Goal: Communication & Community: Answer question/provide support

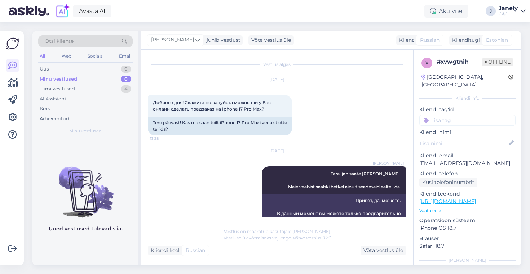
scroll to position [1155, 0]
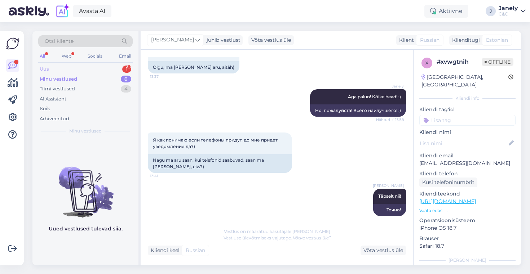
click at [109, 71] on div "Uus 1" at bounding box center [85, 69] width 94 height 10
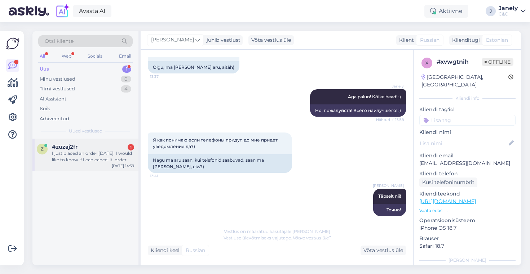
click at [95, 143] on div "z #zuzaj2fr 1 I just placed an order [DATE]. I would like to know if I can canc…" at bounding box center [85, 155] width 106 height 32
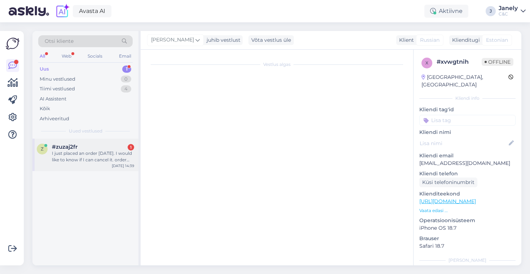
scroll to position [0, 0]
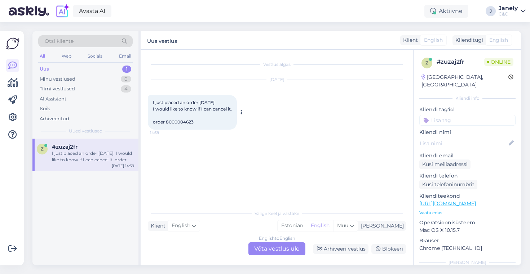
click at [182, 122] on span "I just placed an order [DATE]. I would like to know if I can cancel it. order 8…" at bounding box center [192, 112] width 79 height 25
copy div "8000004623 14:39"
click at [274, 249] on div "English to English Võta vestlus üle" at bounding box center [277, 249] width 57 height 13
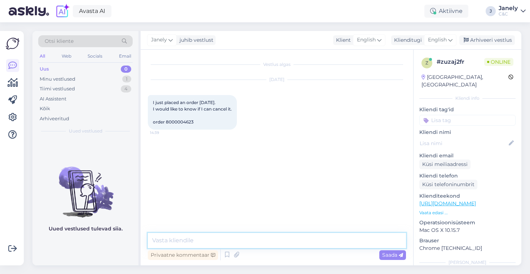
click at [239, 239] on textarea at bounding box center [277, 240] width 258 height 15
type textarea "Hello! If you would like to cancel your order, then yo"
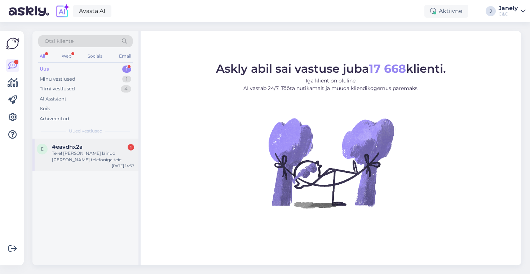
click at [116, 160] on div "Tere! [PERSON_NAME] läinud [PERSON_NAME] telefoniga teie juures hoolduses. Vahe…" at bounding box center [93, 156] width 82 height 13
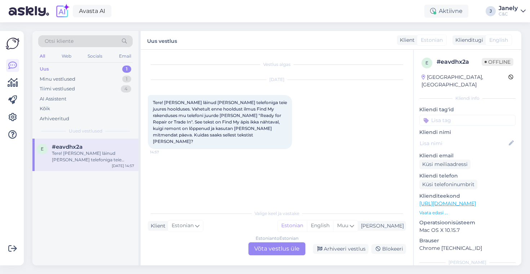
click at [103, 229] on div "e #eavdhx2a Tere! Käisin läinud reedel oma telefoniga teie juures hoolduses. Va…" at bounding box center [85, 202] width 106 height 127
click at [265, 14] on div "Avasta AI Aktiivne J Janely C&C" at bounding box center [265, 11] width 530 height 22
click at [261, 14] on div "Avasta AI Aktiivne J Janely C&C" at bounding box center [265, 11] width 530 height 22
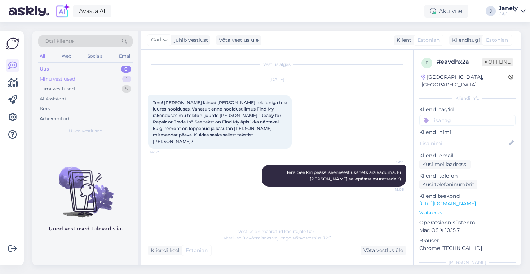
click at [102, 84] on div "Minu vestlused 1" at bounding box center [85, 79] width 94 height 10
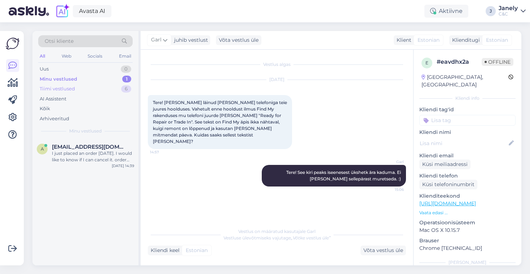
click at [101, 88] on div "Tiimi vestlused 6" at bounding box center [85, 89] width 94 height 10
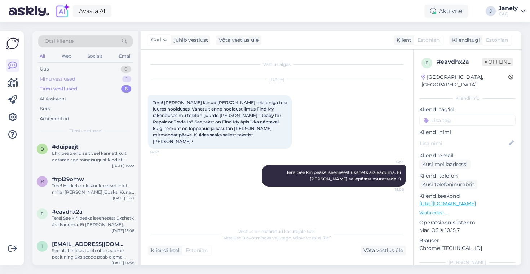
click at [107, 76] on div "Minu vestlused 1" at bounding box center [85, 79] width 94 height 10
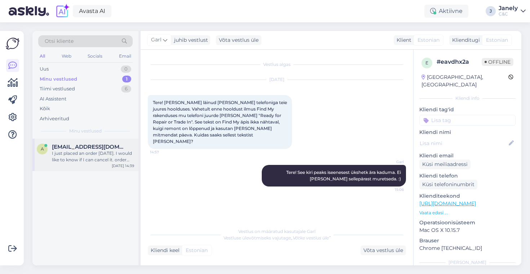
click at [96, 143] on div "a anderson_mathias@hotmail.com I just placed an order yesterday. I would like t…" at bounding box center [85, 155] width 106 height 32
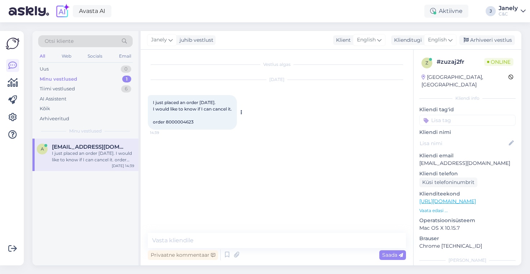
click at [180, 119] on span "I just placed an order [DATE]. I would like to know if I can cancel it. order 8…" at bounding box center [192, 112] width 79 height 25
copy div "8000004623 14:39"
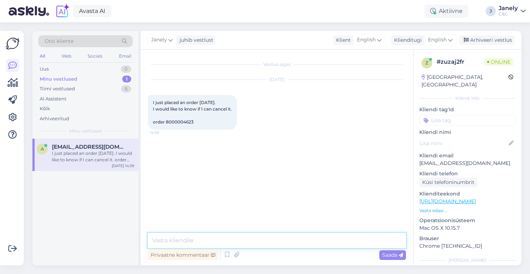
click at [190, 242] on textarea at bounding box center [277, 240] width 258 height 15
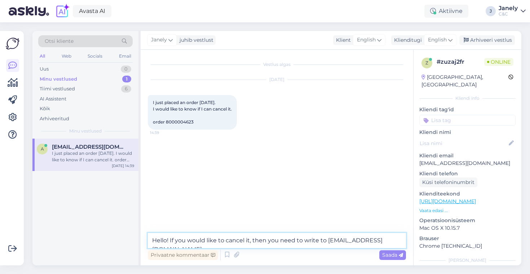
type textarea "Hello! If you would like to cancel it, then you need to write to klienditugi@ce…"
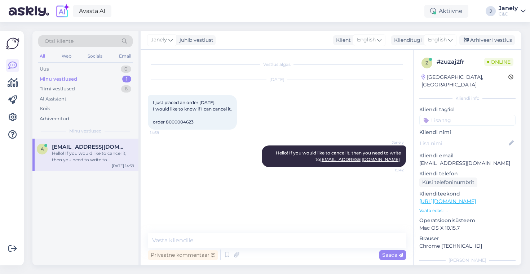
click at [258, 31] on div "Otsi kliente All Web Socials Email Uus 0 Minu vestlused 1 Tiimi vestlused 6 AI …" at bounding box center [279, 148] width 502 height 252
click at [305, 21] on div "Avasta AI Aktiivne J Janely C&C" at bounding box center [265, 11] width 530 height 22
click at [96, 147] on span "anderson_mathias@hotmail.com" at bounding box center [89, 147] width 75 height 6
click at [111, 70] on div "Uus 1" at bounding box center [85, 69] width 94 height 10
click at [120, 142] on div "a anderson_mathias@hotmail.com Hello! If you would like to cancel it, then you …" at bounding box center [85, 155] width 106 height 32
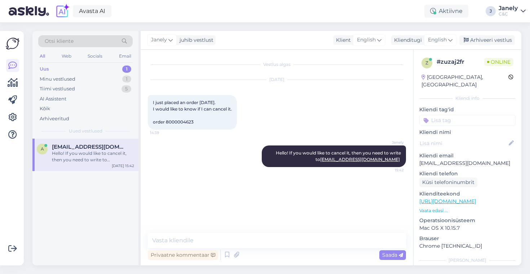
click at [97, 163] on div "Hello! If you would like to cancel it, then you need to write to klienditugi@ce…" at bounding box center [93, 156] width 82 height 13
click at [100, 72] on div "Uus 1" at bounding box center [85, 69] width 94 height 10
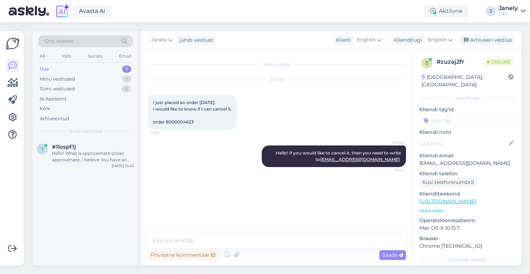
click at [88, 65] on div "Uus 1" at bounding box center [85, 69] width 94 height 10
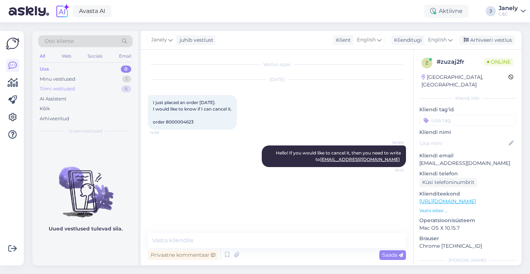
click at [91, 89] on div "Tiimi vestlused 6" at bounding box center [85, 89] width 94 height 10
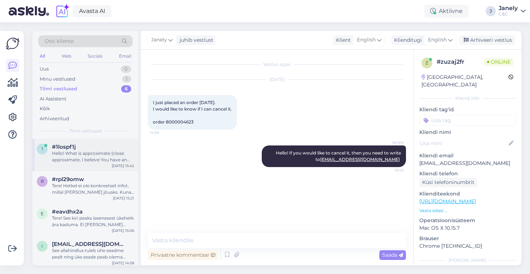
click at [94, 165] on div "1 #1lospf1j Hello! What is approximate (close approximate, I believe You have a…" at bounding box center [85, 155] width 106 height 32
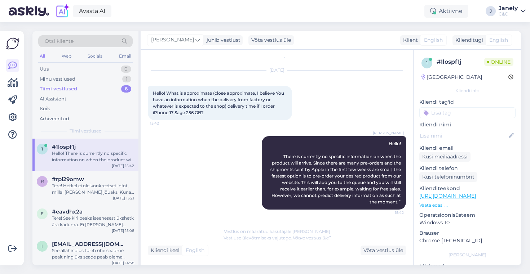
scroll to position [40, 0]
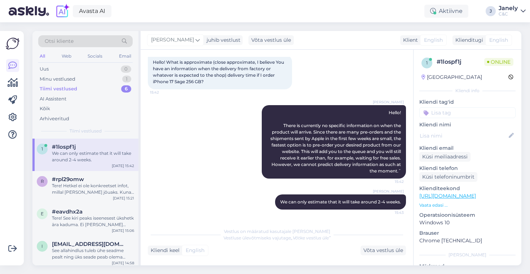
click at [215, 40] on div "Ross juhib vestlust Võta vestlus üle" at bounding box center [220, 40] width 147 height 10
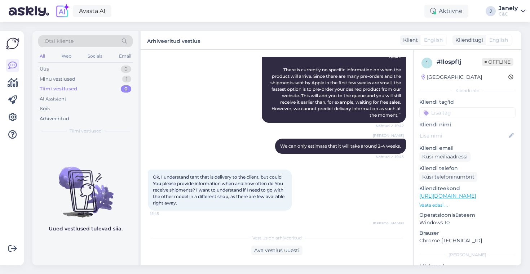
scroll to position [172, 0]
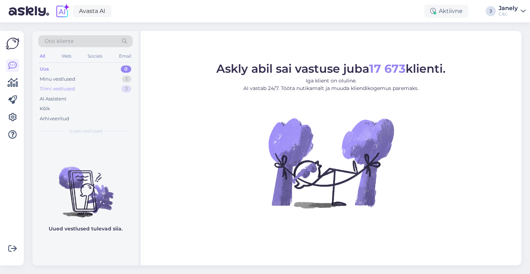
click at [100, 86] on div "Tiimi vestlused 3" at bounding box center [85, 89] width 94 height 10
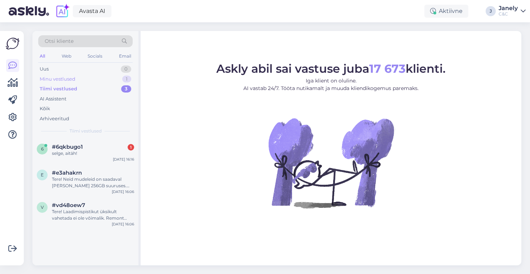
click at [92, 75] on div "Minu vestlused 1" at bounding box center [85, 79] width 94 height 10
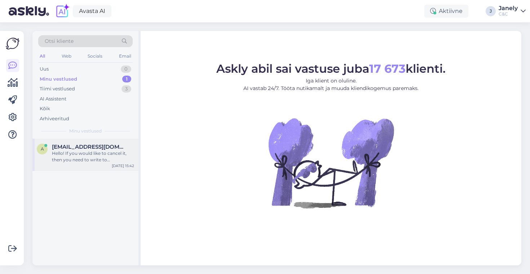
click at [97, 145] on span "anderson_mathias@hotmail.com" at bounding box center [89, 147] width 75 height 6
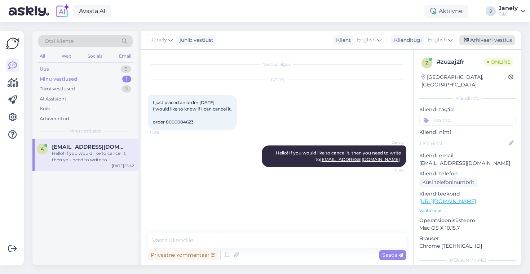
click at [484, 39] on div "Arhiveeri vestlus" at bounding box center [487, 40] width 56 height 10
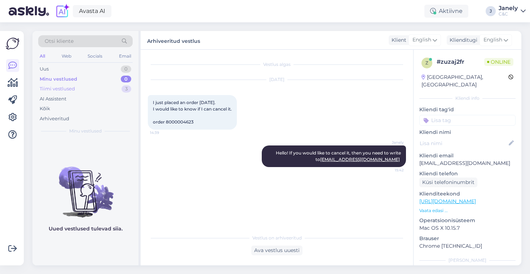
click at [52, 92] on div "Tiimi vestlused" at bounding box center [57, 88] width 35 height 7
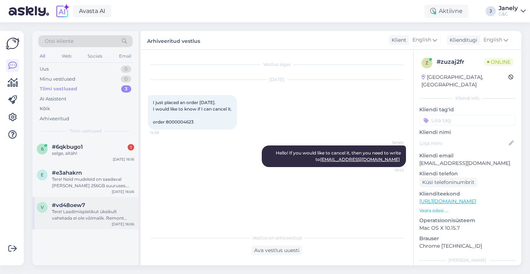
click at [109, 224] on div "v #vd48oew7 Tere! Laadimispistikut üksikult vahetada ei ole võimalik. Remont to…" at bounding box center [85, 213] width 106 height 32
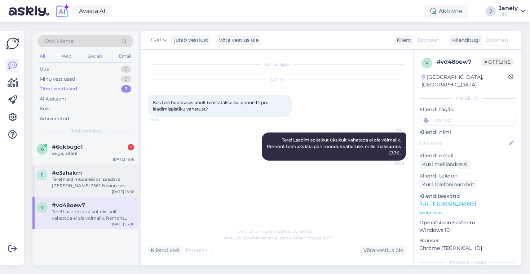
click at [79, 193] on div "e #e3ahakrn Tere! Neid mudeleid on saadaval vaid 256GB suuruses. 512GB mudeleid…" at bounding box center [85, 181] width 106 height 32
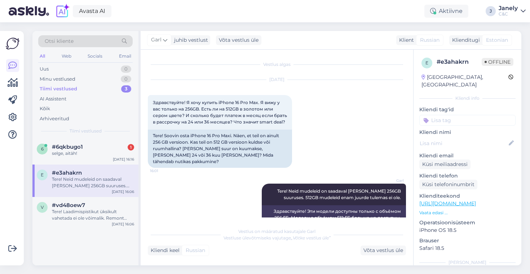
scroll to position [8, 0]
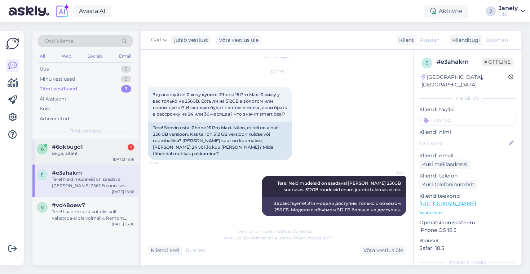
click at [97, 161] on div "6 #6qkbugo1 1 selge, aitäh! Oct 13 16:16" at bounding box center [85, 152] width 106 height 26
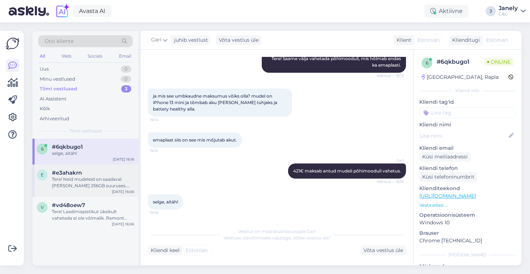
click at [110, 177] on div "Tere! Neid mudeleid on saadaval vaid 256GB suuruses. 512GB mudeleid enam juurde…" at bounding box center [93, 182] width 82 height 13
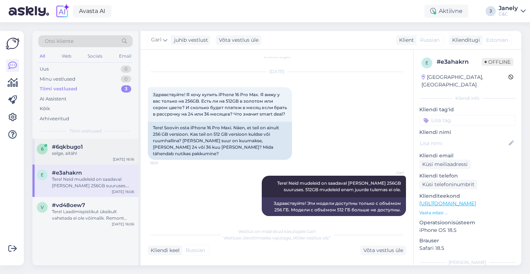
click at [101, 155] on div "selge, aitäh!" at bounding box center [93, 153] width 82 height 6
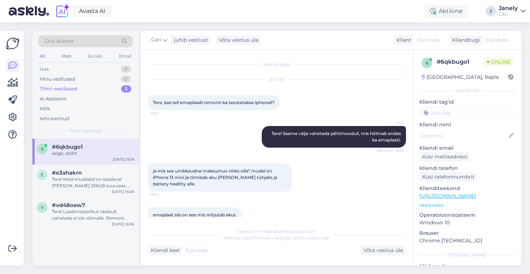
scroll to position [1, 0]
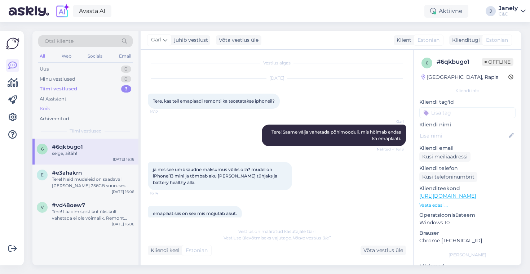
click at [45, 108] on div "Kõik" at bounding box center [45, 108] width 10 height 7
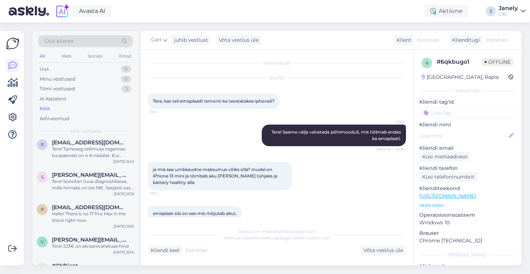
scroll to position [2728, 0]
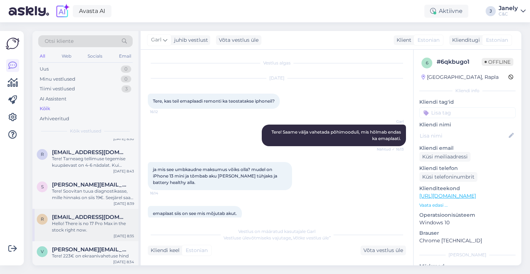
click at [102, 224] on div "Hello! There is no 17 Pro Max in the stock right now." at bounding box center [93, 227] width 82 height 13
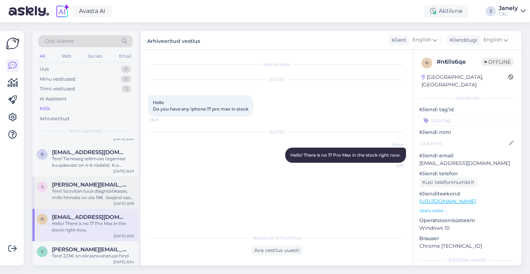
click at [103, 194] on div "Tere! Soovitan tuua diagnostikasse, mille hinnaks on siis 19€. Seejärel saab te…" at bounding box center [93, 194] width 82 height 13
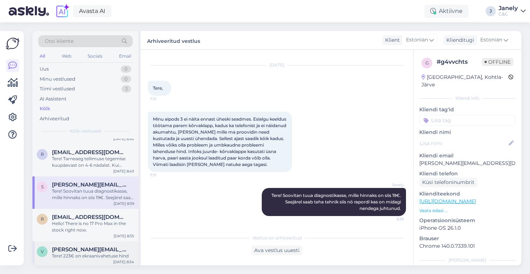
click at [104, 248] on span "veronika.varusson@gmail.com" at bounding box center [89, 250] width 75 height 6
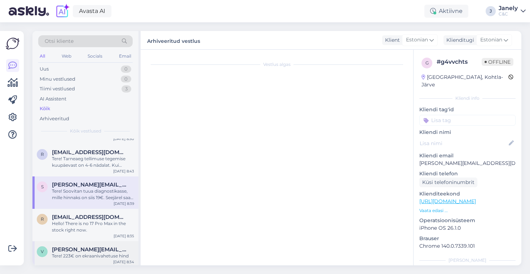
scroll to position [36, 0]
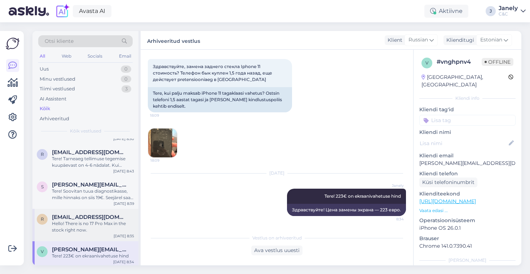
click at [98, 222] on div "Hello! There is no 17 Pro Max in the stock right now." at bounding box center [93, 227] width 82 height 13
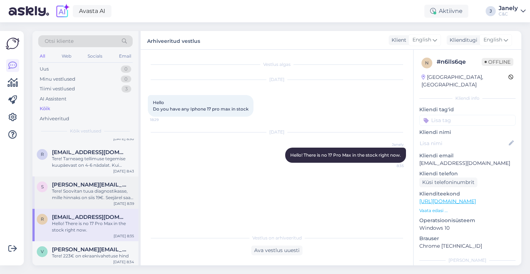
click at [102, 196] on div "Tere! Soovitan tuua diagnostikasse, mille hinnaks on siis 19€. Seejärel saab te…" at bounding box center [93, 194] width 82 height 13
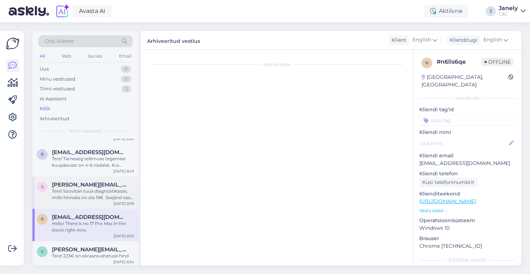
scroll to position [14, 0]
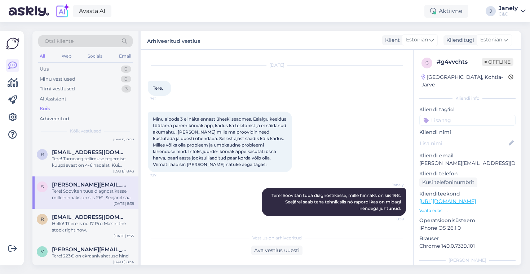
click at [107, 179] on div "s stefan.bostan@icloud.com Tere! Soovitan tuua diagnostikasse, mille hinnaks on…" at bounding box center [85, 193] width 106 height 32
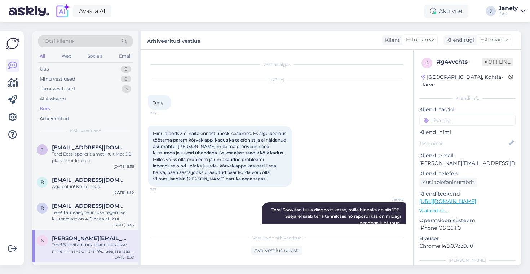
scroll to position [2673, 0]
click at [103, 209] on span "rootsmaago@gmail.com" at bounding box center [89, 207] width 75 height 6
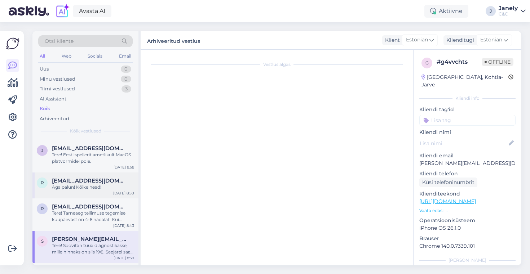
scroll to position [5, 0]
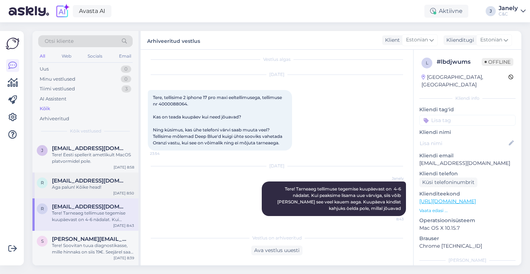
click at [106, 184] on div "Aga palun! Kõike head!" at bounding box center [93, 187] width 82 height 6
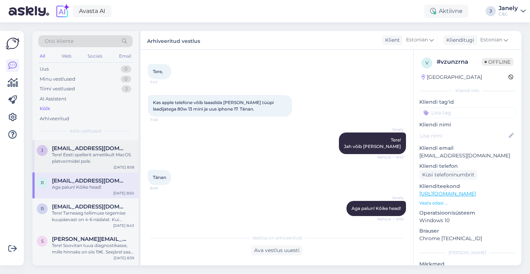
click at [113, 166] on div "j jaan@juhkental.ee Tere! Eesti spellerit ametlikult MacOS platvormidel pole. O…" at bounding box center [85, 156] width 106 height 32
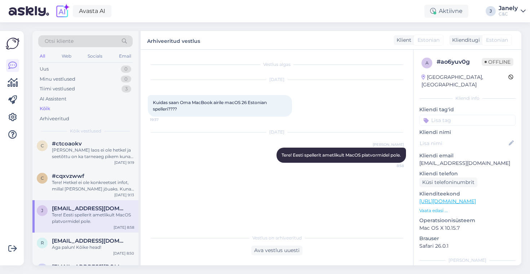
scroll to position [2613, 0]
click at [112, 178] on div "#cqxvzwwf" at bounding box center [93, 176] width 82 height 6
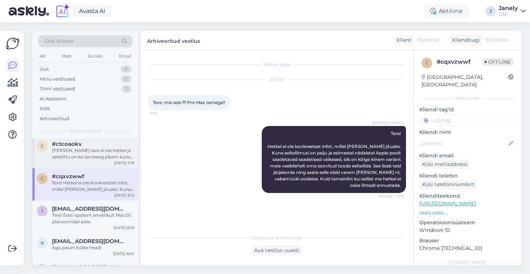
click at [115, 163] on div "c #ctcoaokv Meil neid laos ei ole hetkel ja seetõttu on ka tarneaeg pikem kuna …" at bounding box center [85, 152] width 106 height 32
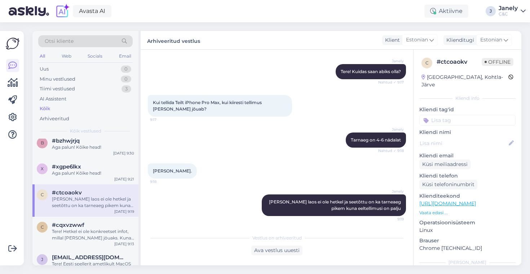
scroll to position [2541, 0]
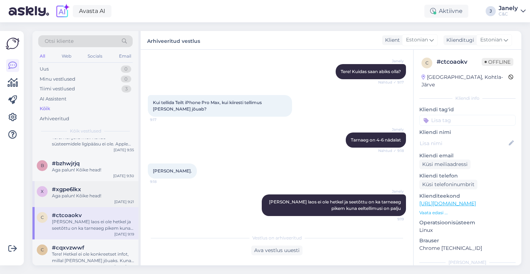
click at [111, 199] on div "Aga palun! Kõike head!" at bounding box center [93, 196] width 82 height 6
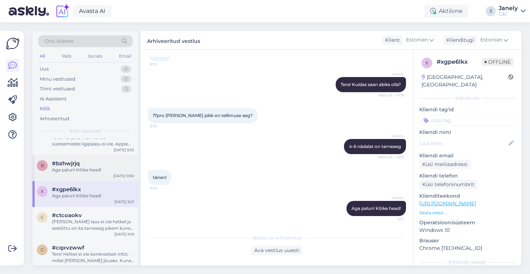
scroll to position [2508, 0]
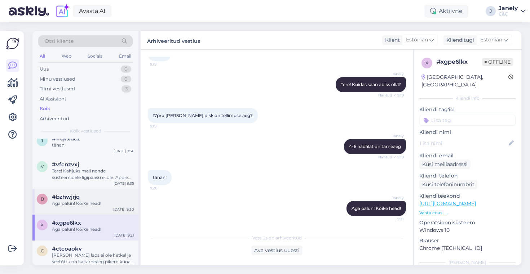
click at [109, 194] on div "#bzhwjrjq" at bounding box center [93, 197] width 82 height 6
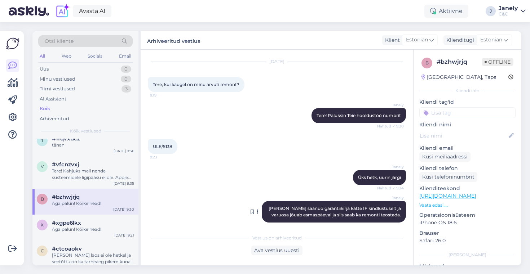
scroll to position [0, 0]
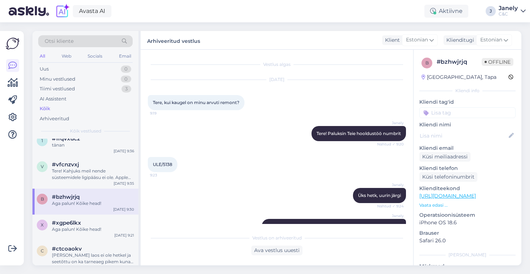
click at [320, 74] on div "Oct 10 2025 Tere, kui kaugel on minu arvuti remont? 9:19" at bounding box center [277, 95] width 258 height 46
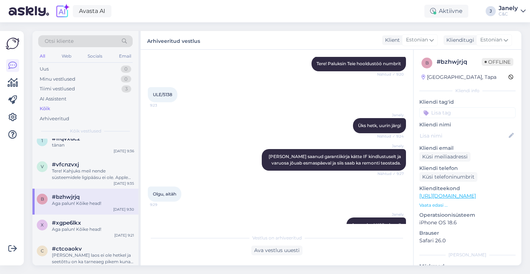
scroll to position [74, 0]
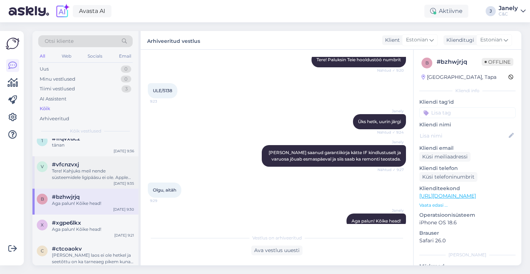
click at [84, 177] on div "Tere! Kahjuks meil nende süsteemidele ligipääsu ei ole. Apple support saab aida…" at bounding box center [93, 174] width 82 height 13
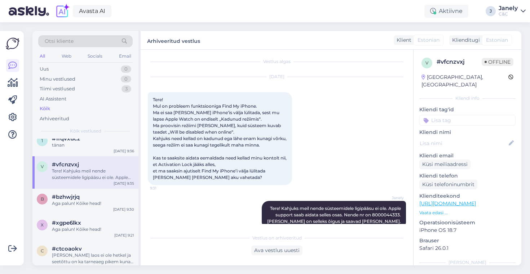
scroll to position [0, 0]
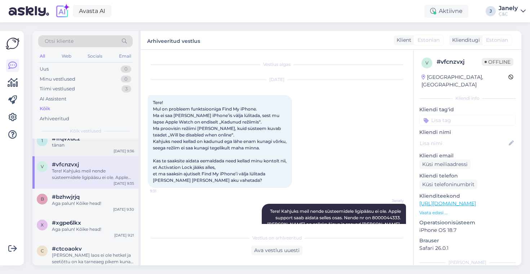
click at [101, 150] on div "1 #1fqvxucz tänan Oct 10 9:36" at bounding box center [85, 144] width 106 height 26
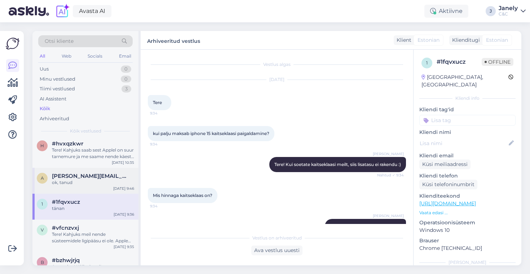
drag, startPoint x: 106, startPoint y: 184, endPoint x: 107, endPoint y: 174, distance: 10.1
click at [107, 184] on div "ok, tanud" at bounding box center [93, 183] width 82 height 6
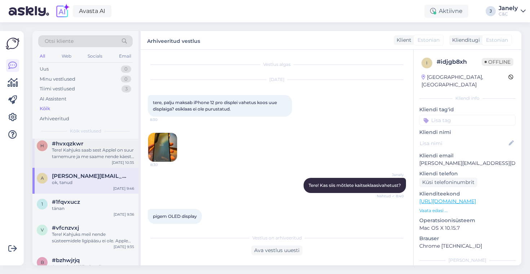
click at [100, 149] on div "Tere! Kahjuks saab sest Applel on suur tarnemure ja me saame nende käest iganäd…" at bounding box center [93, 153] width 82 height 13
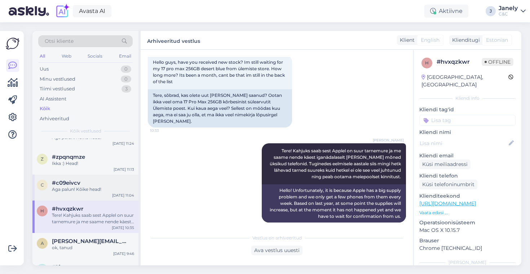
click at [106, 186] on div "#c09eivcv" at bounding box center [93, 183] width 82 height 6
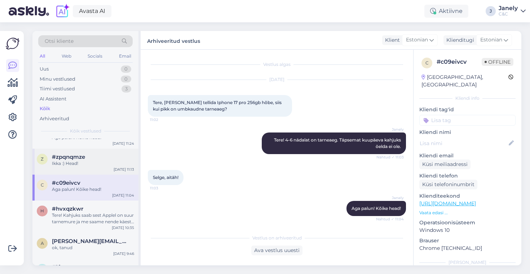
click at [79, 172] on div "z #zpqnqmze Ikka :) Head! Oct 10 11:13" at bounding box center [85, 162] width 106 height 26
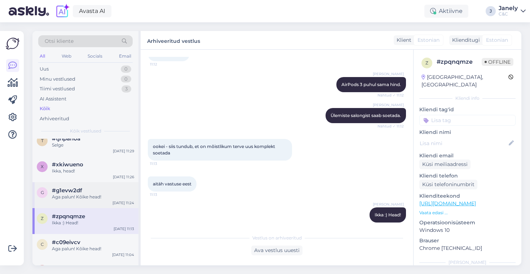
click at [101, 201] on div "g #g1evw2df Aga palun! Kõike head! Oct 10 11:24" at bounding box center [85, 195] width 106 height 26
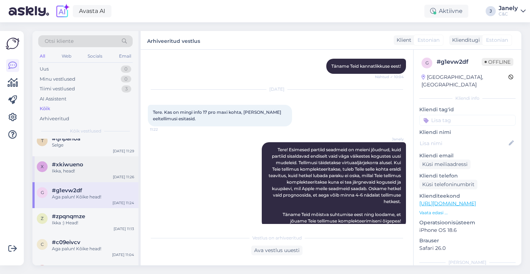
click at [102, 171] on div "Ikka, head!" at bounding box center [93, 171] width 82 height 6
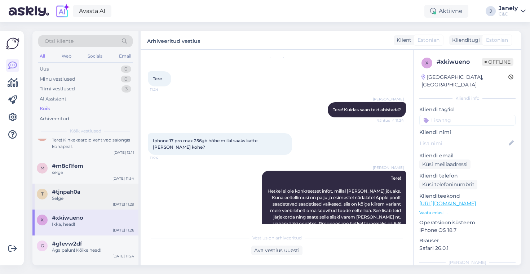
click at [120, 190] on div "#tjnpah0a" at bounding box center [93, 192] width 82 height 6
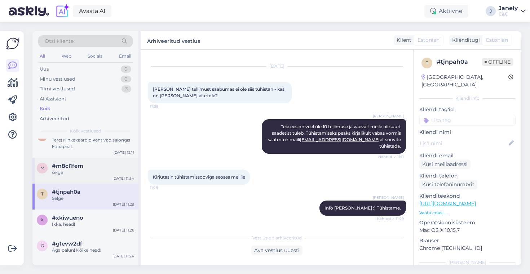
click at [103, 172] on div "selge" at bounding box center [93, 173] width 82 height 6
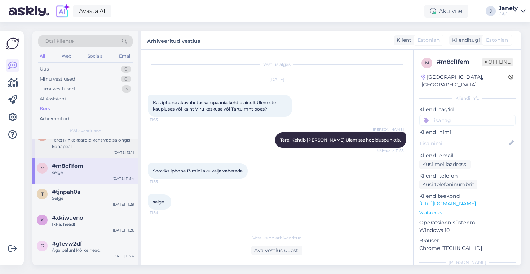
click at [98, 155] on div "n #nhi1c526 Tere! Kinkekaardid kehtivad salongis kohapeal. Oct 10 12:11" at bounding box center [85, 142] width 106 height 32
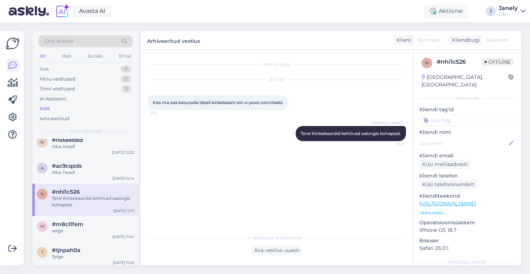
click at [100, 188] on div "n #nhi1c526 Tere! Kinkekaardid kehtivad salongis kohapeal. Oct 10 12:11" at bounding box center [85, 200] width 106 height 32
click at [100, 175] on div "Ikka, head!" at bounding box center [93, 173] width 82 height 6
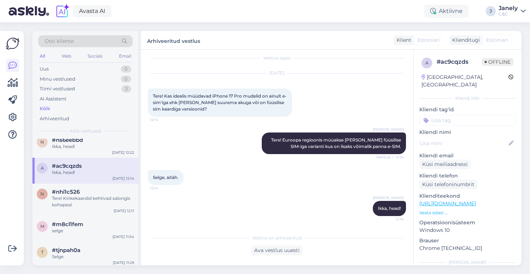
click at [102, 162] on div "a #ac9cqzds Ikka, head! Oct 10 12:14" at bounding box center [85, 171] width 106 height 26
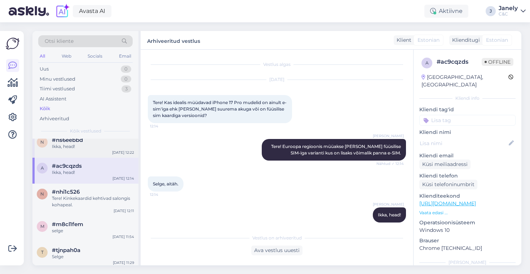
click at [105, 147] on div "Ikka, head!" at bounding box center [93, 147] width 82 height 6
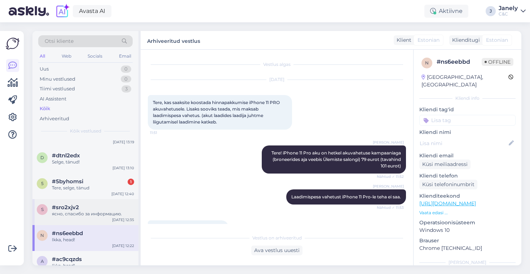
click at [111, 205] on div "#sro2xjv2" at bounding box center [93, 208] width 82 height 6
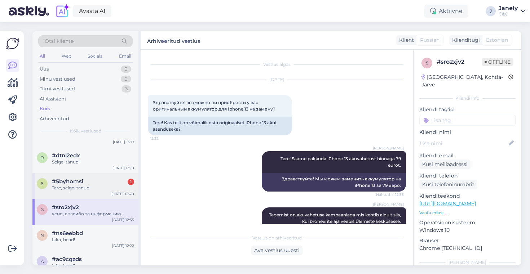
click at [105, 176] on div "5 #5byhomsi 1 Tere, selge, tänud Oct 10 12:40" at bounding box center [85, 186] width 106 height 26
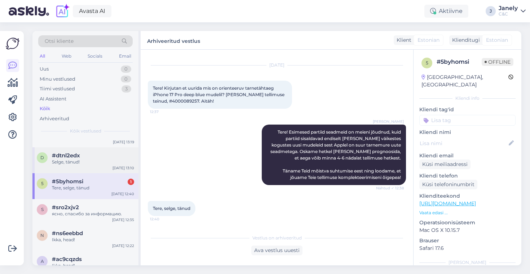
click at [112, 167] on div "d #dtnl2edx Selge, tänud! Oct 10 13:10" at bounding box center [85, 161] width 106 height 26
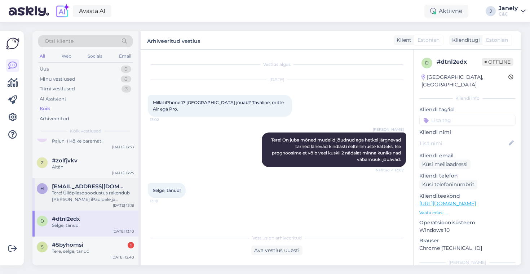
click at [110, 202] on div "Tere! Üliõpilase soodustus rakendub vaid iPadidele ja arvutitele ning seda ei s…" at bounding box center [93, 196] width 82 height 13
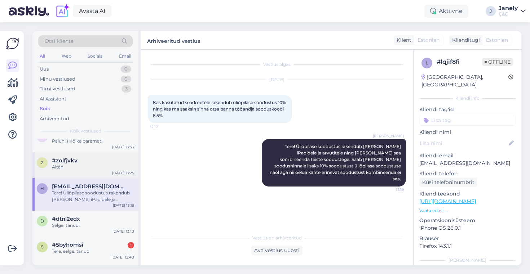
click at [112, 165] on div "Aitäh" at bounding box center [93, 167] width 82 height 6
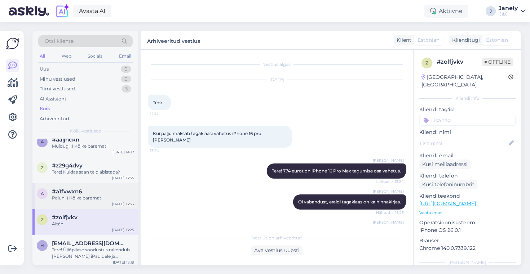
click at [103, 190] on div "#a1fvwxn6" at bounding box center [93, 192] width 82 height 6
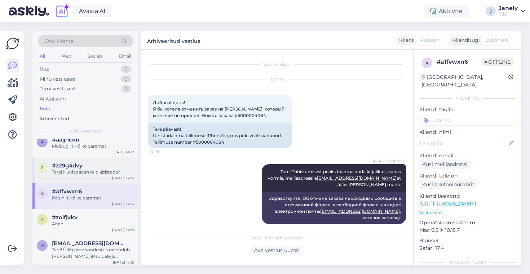
click at [110, 169] on div "Tere! Kuidas saan teid abistada?" at bounding box center [93, 172] width 82 height 6
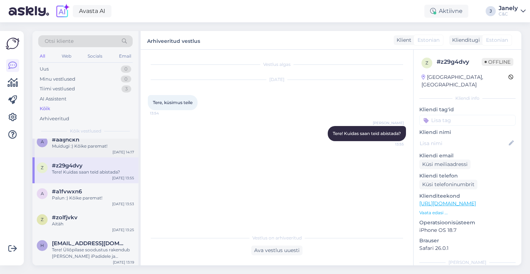
click at [107, 148] on div "Muidugi :) Kõike paremat!" at bounding box center [93, 146] width 82 height 6
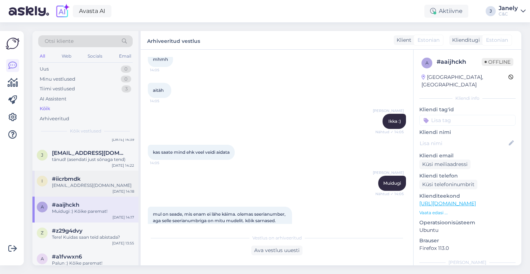
click at [105, 193] on div "i #iicrbmdk tallinnhooldus@cec.com Oct 10 14:18" at bounding box center [85, 184] width 106 height 26
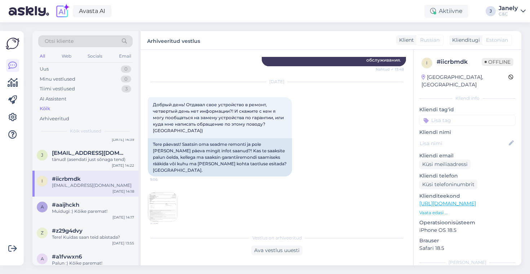
click at [167, 196] on img at bounding box center [162, 207] width 29 height 29
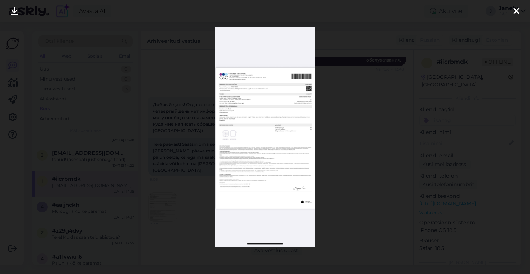
click at [270, 97] on img at bounding box center [265, 137] width 101 height 220
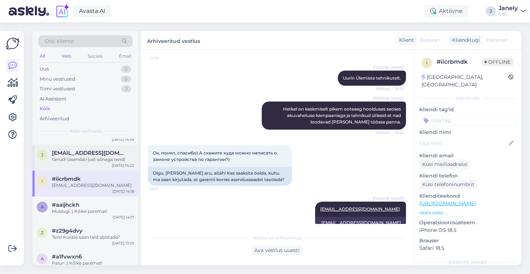
click at [58, 151] on span "jaan@juhkental.ee" at bounding box center [89, 153] width 75 height 6
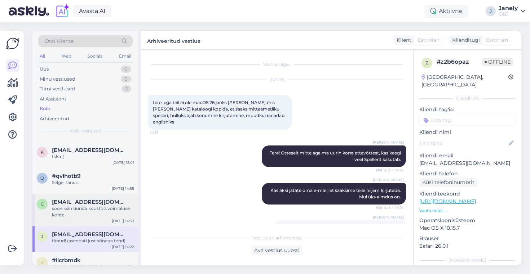
click at [113, 216] on div "sooviksin uurida koostöö võimaluse kohta" at bounding box center [93, 212] width 82 height 13
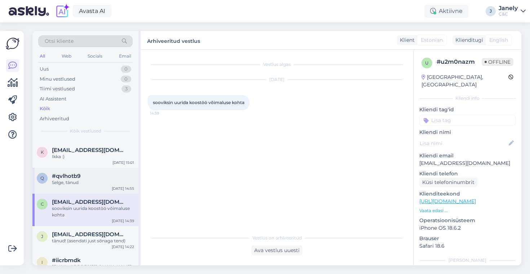
click at [119, 169] on div "q #qvlhotb9 Selge, tänud Oct 10 14:55" at bounding box center [85, 181] width 106 height 26
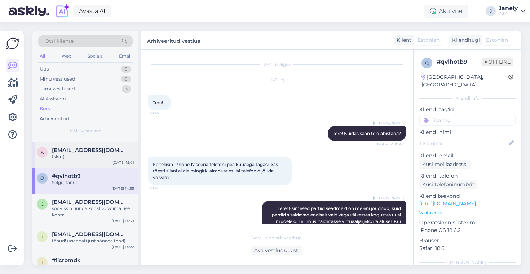
click at [101, 163] on div "k kirill.krizevski@gmail.com Ikka :) Oct 10 15:01" at bounding box center [85, 155] width 106 height 26
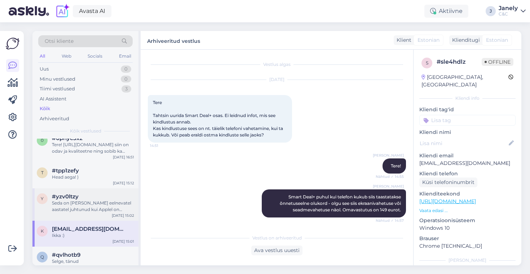
click at [119, 199] on div "#yzv0ltzy" at bounding box center [93, 197] width 82 height 6
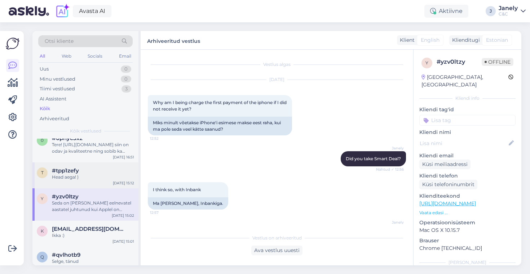
click at [104, 171] on div "#tpp1zefy" at bounding box center [93, 171] width 82 height 6
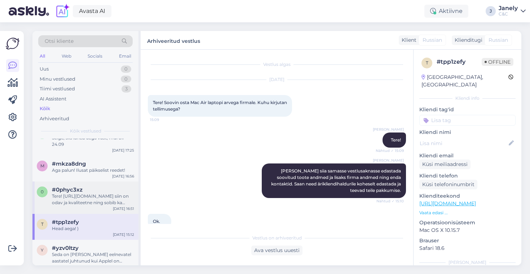
click at [103, 211] on div "0 #0phyc3xz Tere! https://www.shop.cec.ee/ipad-11-2025?color=48&erply_storage=4…" at bounding box center [85, 198] width 106 height 32
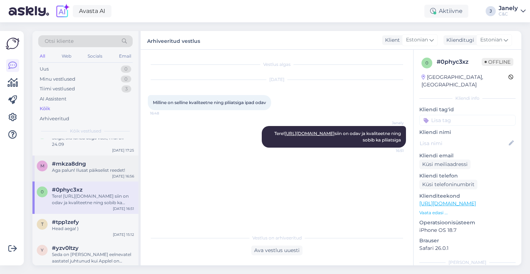
click at [95, 166] on div "#mkza8dng" at bounding box center [93, 164] width 82 height 6
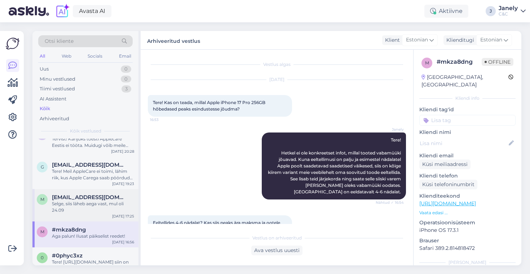
click at [111, 207] on div "Selge, siis läheb aega vast, mul oli 24.09" at bounding box center [93, 207] width 82 height 13
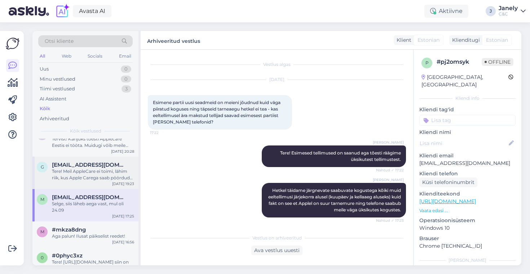
click at [103, 176] on div "Tere! Meil AppleCare ei toimi, lähim riik, kus Apple Carega saab pöörduda on So…" at bounding box center [93, 174] width 82 height 13
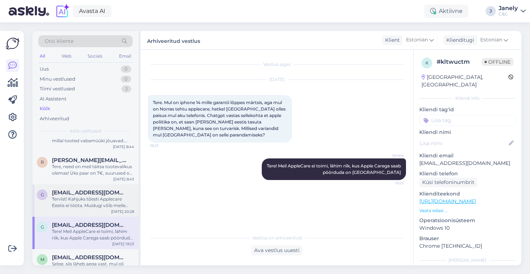
click at [87, 201] on div "Tervist! Kahjuks tõesti Applecare Eestis ei tööta. Muidugi võib meile seadme ho…" at bounding box center [93, 202] width 82 height 13
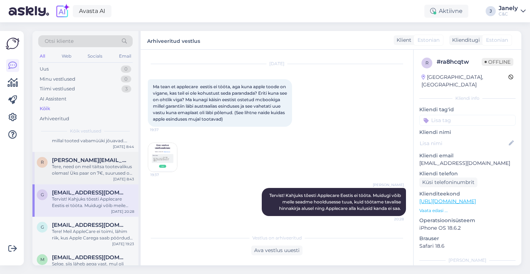
click at [116, 173] on div "Tere, need on meil täitsa tootevalikus olemas! Üks paar on 7€, suurused on XS-L." at bounding box center [93, 170] width 82 height 13
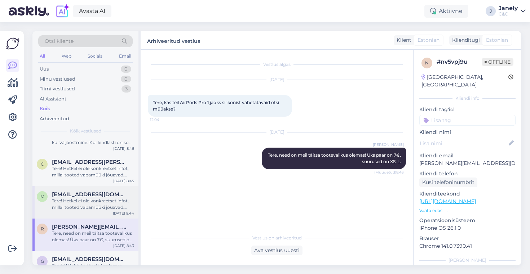
click at [105, 207] on div "Tere! Hetkel ei ole konkreetset infot, millal tooted vabamüüki jõuavad. Kuna ee…" at bounding box center [93, 204] width 82 height 13
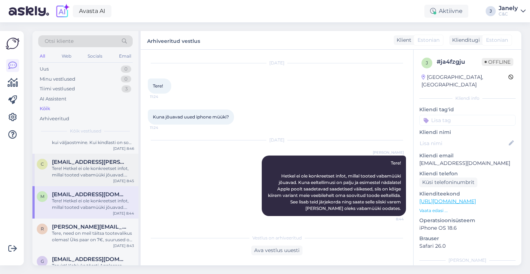
click at [110, 168] on div "Tere! Hetkel ei ole konkreetset infot, millal tooted vabamüüki jõuavad. Kuna ee…" at bounding box center [93, 172] width 82 height 13
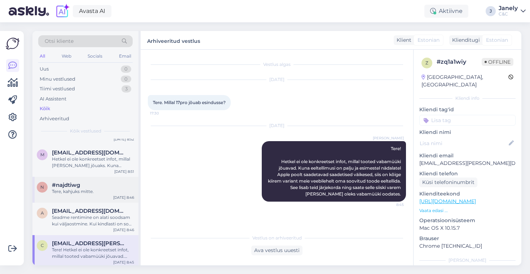
click at [111, 201] on div "n #najdtiwg Tere, kahjuks mitte. Oct 13 8:46" at bounding box center [85, 190] width 106 height 26
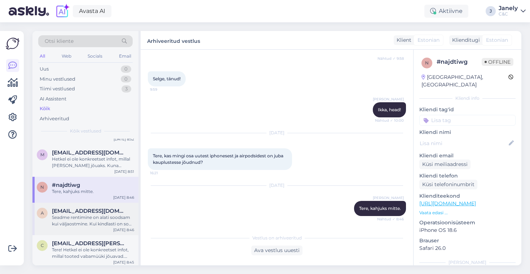
click at [113, 223] on div "Seadme rentimine on alati soodsam kui väljaostmine. Kui kindlasti on soov sama …" at bounding box center [93, 221] width 82 height 13
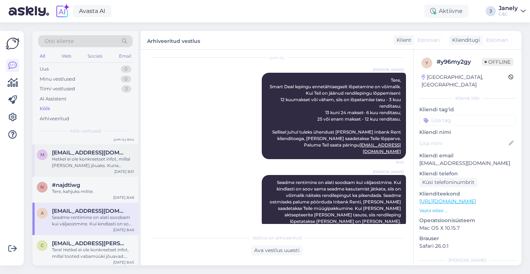
click at [100, 176] on div "m merli.alev@gmail.com Hetkel ei ole konkreetset infot, millal toode kohale jõu…" at bounding box center [85, 161] width 106 height 32
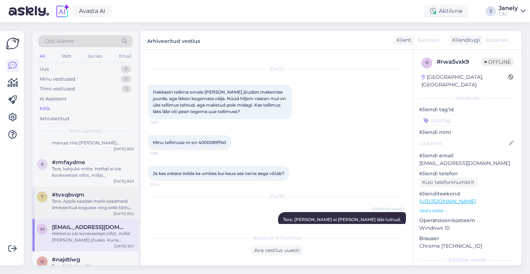
click at [100, 211] on div "Tere, Apple saadab meile seadmeid limiteeritud koguses ning selle tõttu ei saa …" at bounding box center [93, 204] width 82 height 13
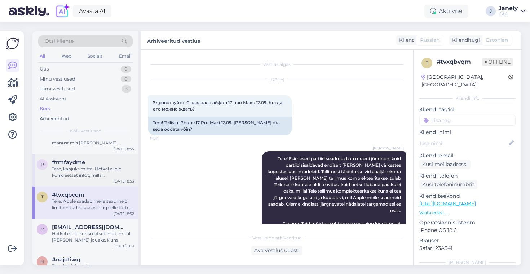
click at [90, 159] on div "#rmfaydme" at bounding box center [93, 162] width 82 height 6
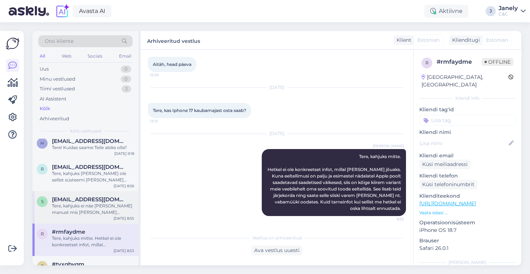
click at [106, 213] on div "Tere, kahjuks ei näe Teie manust mis olete meile saatnud." at bounding box center [93, 209] width 82 height 13
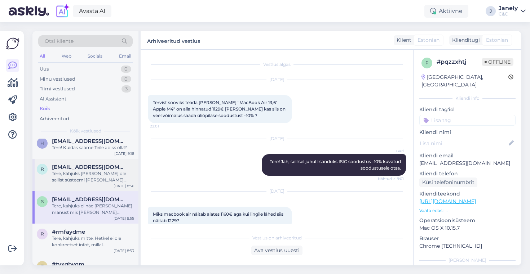
click at [115, 167] on span "Rajabdearly@gmail.com" at bounding box center [89, 167] width 75 height 6
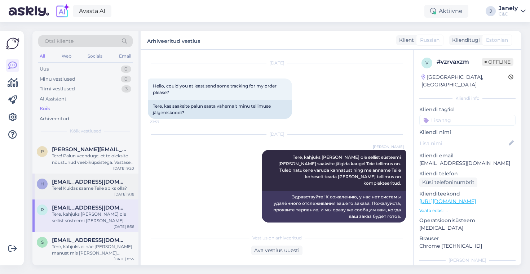
click at [98, 178] on div "H Hsjan@gmail.com Tere! Kuidas saame Teile abiks olla? Oct 13 9:18" at bounding box center [85, 187] width 106 height 26
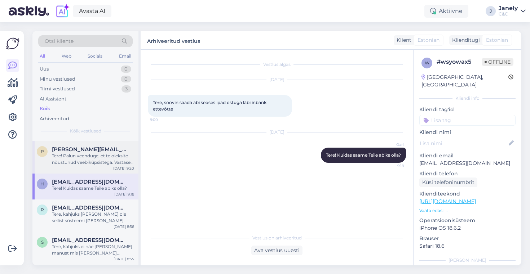
click at [96, 162] on div "Tere! Palun veenduge, et te oleksite nõustunud veebiküpsistega. Vastasel juhul …" at bounding box center [93, 159] width 82 height 13
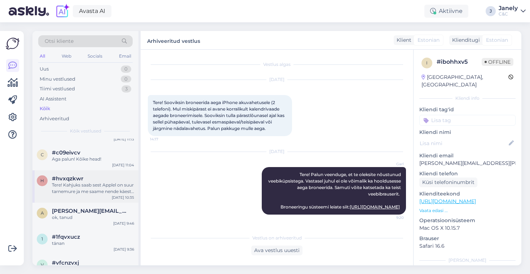
click at [102, 194] on div "Tere! Kahjuks saab sest Applel on suur tarnemure ja me saame nende käest iganäd…" at bounding box center [93, 188] width 82 height 13
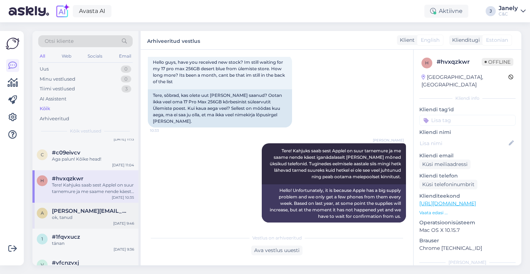
click at [101, 224] on div "a anton@itbsg.eu ok, tanud Oct 10 9:46" at bounding box center [85, 216] width 106 height 26
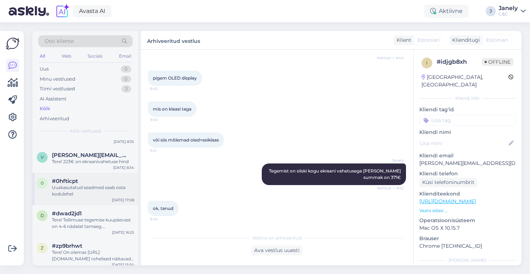
click at [111, 189] on div "Uuskasutatud seadmed saab osta kodulehel" at bounding box center [93, 191] width 82 height 13
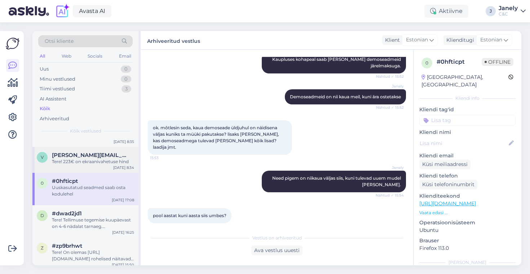
click at [107, 159] on div "Tere! 223€ on ekraanivahetuse hind" at bounding box center [93, 162] width 82 height 6
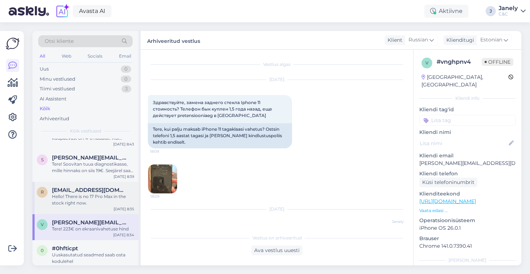
click at [109, 209] on div "r raoyogesh1992@gmail.com Hello! There is no 17 Pro Max in the stock right now.…" at bounding box center [85, 198] width 106 height 32
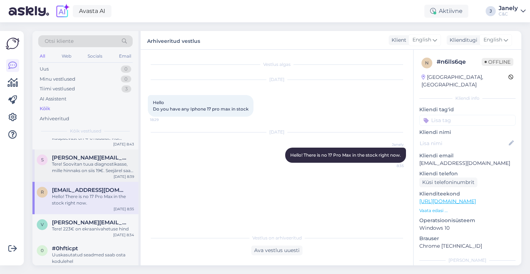
click at [108, 170] on div "Tere! Soovitan tuua diagnostikasse, mille hinnaks on siis 19€. Seejärel saab te…" at bounding box center [93, 167] width 82 height 13
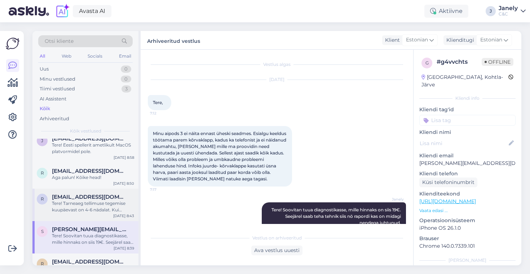
click at [102, 209] on div "Tere! Tarneaeg tellimuse tegemise kuupäevast on 4-6 nädalat. Kui peaksime lisam…" at bounding box center [93, 207] width 82 height 13
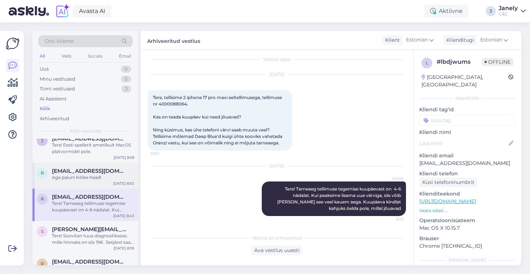
click at [100, 171] on span "ragnar.moller@mail.ee" at bounding box center [89, 171] width 75 height 6
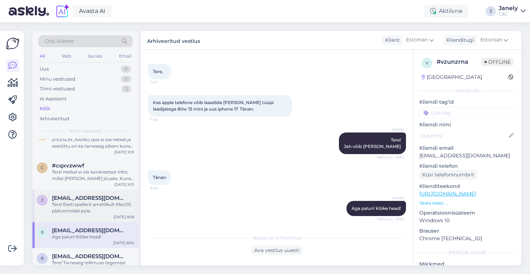
click at [96, 197] on span "jaan@juhkental.ee" at bounding box center [89, 198] width 75 height 6
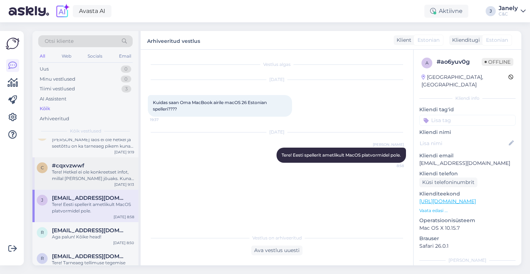
click at [88, 179] on div "Tere! Hetkel ei ole konkreetset infot, millal toode kohale jõuaks. Kuna eeltell…" at bounding box center [93, 175] width 82 height 13
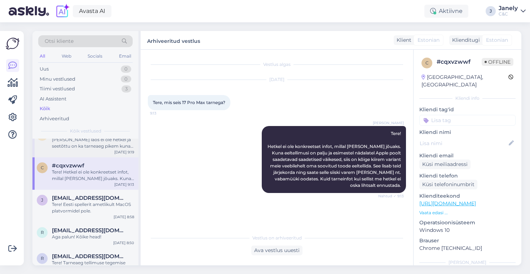
click at [98, 154] on div "c #ctcoaokv Meil neid laos ei ole hetkel ja seetõttu on ka tarneaeg pikem kuna …" at bounding box center [85, 141] width 106 height 32
